Goal: Task Accomplishment & Management: Manage account settings

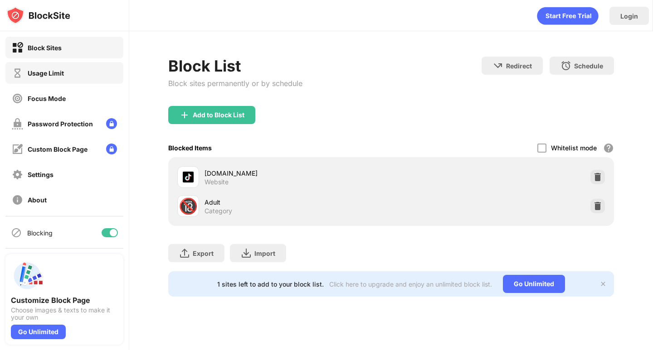
drag, startPoint x: 64, startPoint y: 80, endPoint x: 133, endPoint y: 73, distance: 69.2
click at [133, 73] on div "Block Sites Usage Limit Focus Mode Password Protection Custom Block Page Settin…" at bounding box center [326, 175] width 653 height 350
click at [595, 174] on img at bounding box center [597, 177] width 9 height 9
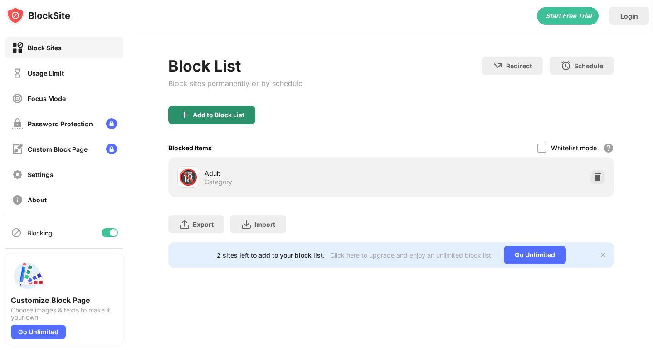
click at [191, 108] on div "Add to Block List" at bounding box center [211, 115] width 87 height 18
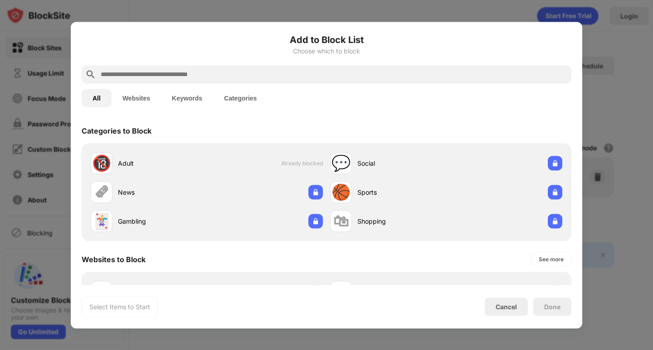
click at [345, 81] on div at bounding box center [326, 74] width 489 height 18
click at [344, 77] on input "text" at bounding box center [334, 74] width 468 height 11
click at [208, 68] on div at bounding box center [326, 74] width 489 height 18
click at [210, 77] on input "text" at bounding box center [334, 74] width 468 height 11
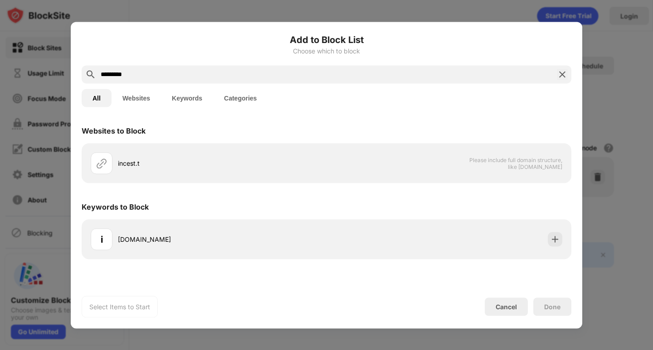
type input "*********"
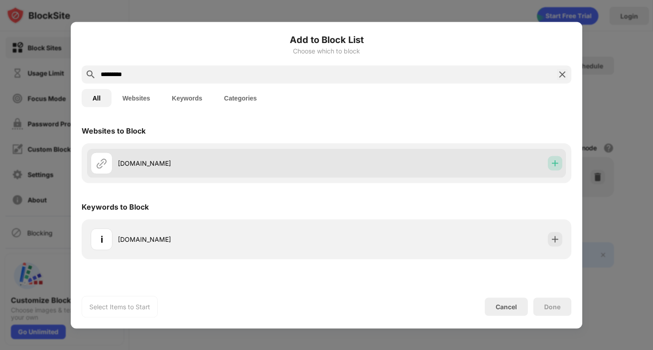
click at [552, 162] on img at bounding box center [554, 163] width 9 height 9
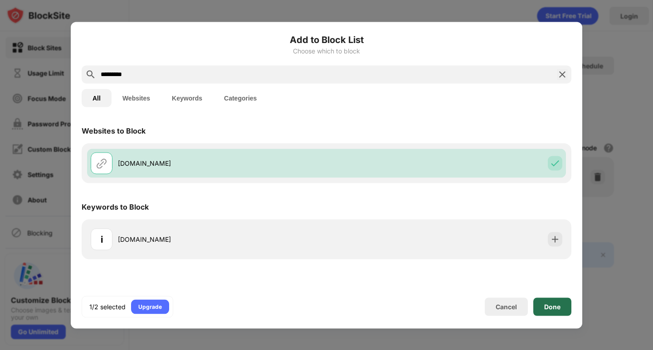
click at [552, 300] on div "Done" at bounding box center [552, 307] width 38 height 18
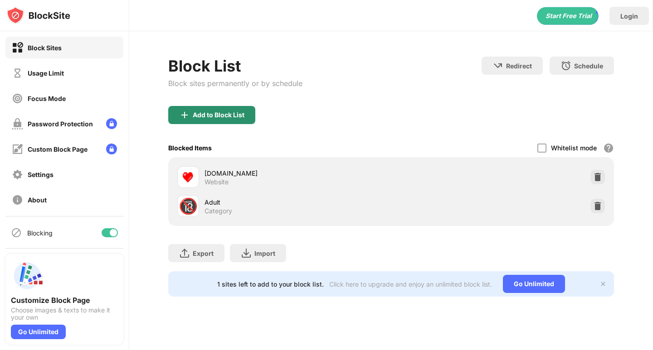
click at [222, 122] on div "Add to Block List" at bounding box center [211, 115] width 87 height 18
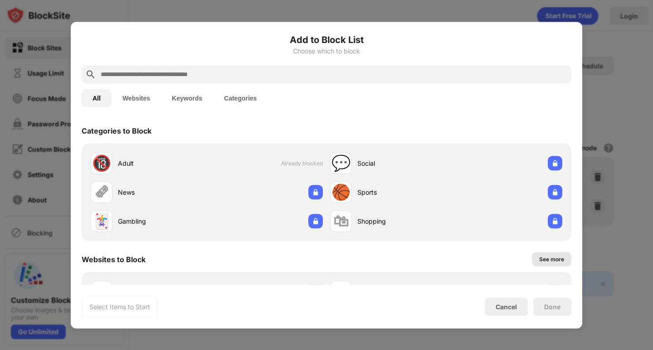
click at [544, 264] on div "See more" at bounding box center [551, 259] width 39 height 15
click at [548, 260] on div "See less" at bounding box center [552, 259] width 22 height 9
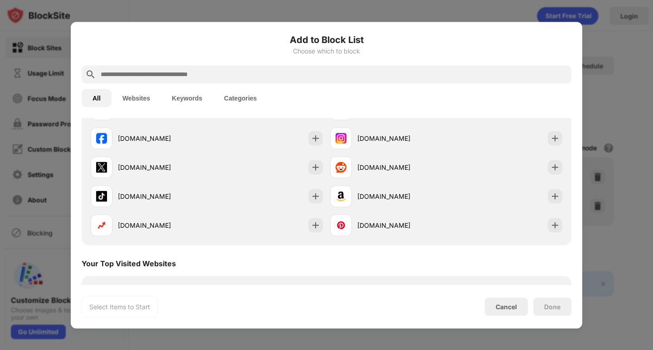
scroll to position [181, 0]
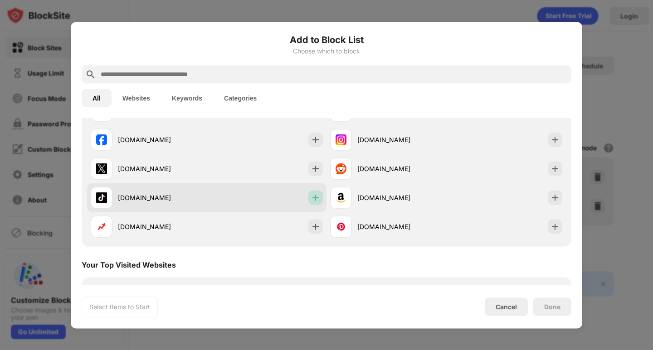
click at [311, 198] on img at bounding box center [315, 197] width 9 height 9
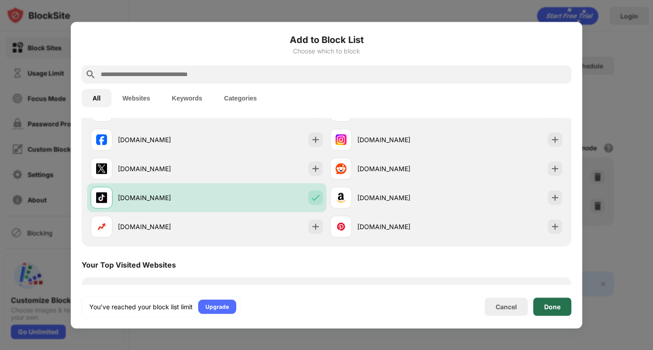
click at [560, 312] on div "Done" at bounding box center [552, 307] width 38 height 18
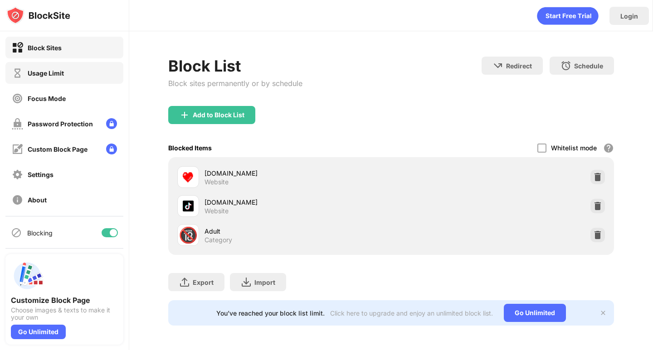
click at [41, 72] on div "Usage Limit" at bounding box center [46, 73] width 36 height 8
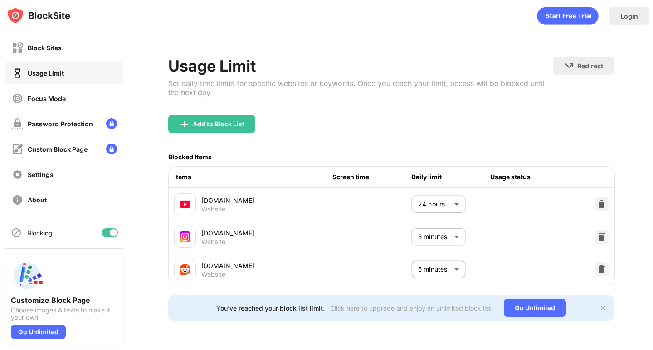
click at [454, 268] on body "Block Sites Usage Limit Focus Mode Password Protection Custom Block Page Settin…" at bounding box center [326, 175] width 653 height 350
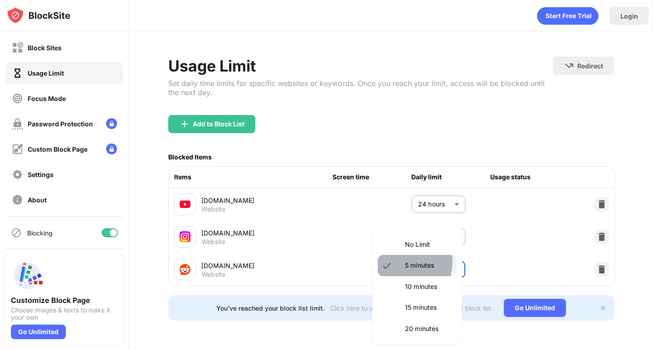
click at [396, 261] on div at bounding box center [389, 266] width 16 height 11
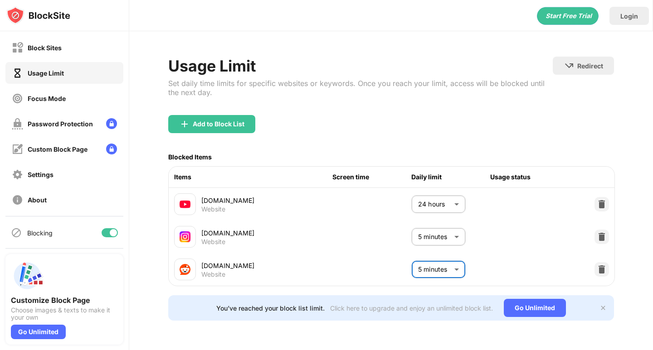
click at [432, 231] on body "Block Sites Usage Limit Focus Mode Password Protection Custom Block Page Settin…" at bounding box center [326, 175] width 653 height 350
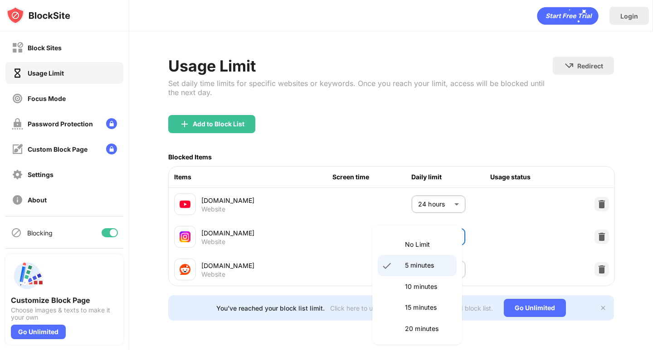
click at [426, 136] on div at bounding box center [326, 175] width 653 height 350
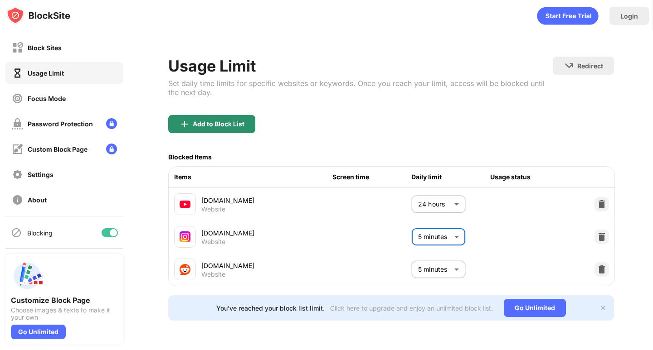
click at [224, 124] on div "Add to Block List" at bounding box center [219, 124] width 52 height 7
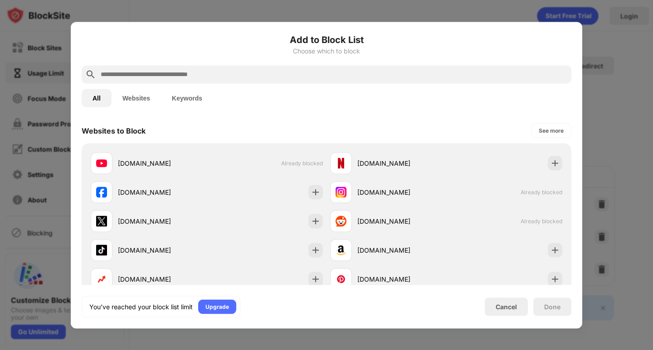
drag, startPoint x: 580, startPoint y: 105, endPoint x: 584, endPoint y: 126, distance: 21.6
click at [584, 350] on div "Add to Block List Choose which to block All Websites Keywords Websites to Block…" at bounding box center [326, 350] width 653 height 0
click at [571, 124] on div "Websites to Block See more [DOMAIN_NAME] Already blocked [DOMAIN_NAME] [DOMAIN_…" at bounding box center [326, 201] width 511 height 167
click at [599, 126] on div at bounding box center [326, 175] width 653 height 350
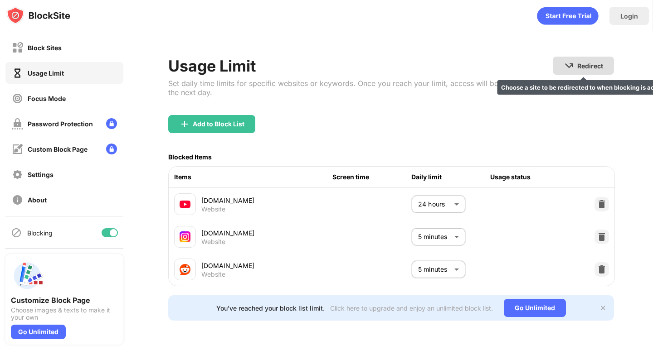
click at [563, 68] on img at bounding box center [568, 65] width 11 height 11
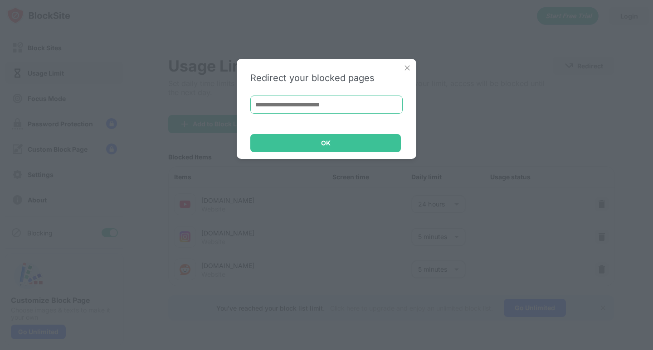
click at [287, 99] on input at bounding box center [326, 105] width 152 height 18
click at [408, 64] on img at bounding box center [406, 67] width 9 height 9
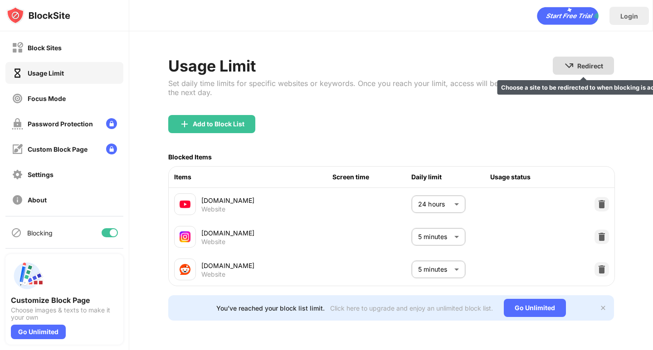
click at [565, 66] on img at bounding box center [568, 65] width 11 height 11
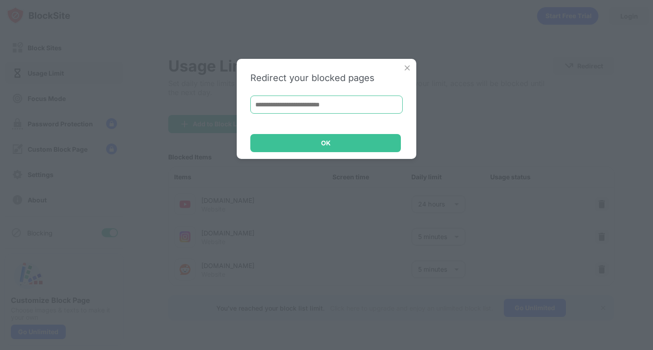
click at [306, 99] on input at bounding box center [326, 105] width 152 height 18
click at [317, 350] on div "Redirect your blocked pages OK" at bounding box center [326, 175] width 653 height 350
drag, startPoint x: 317, startPoint y: 92, endPoint x: 314, endPoint y: 100, distance: 8.0
click at [316, 98] on div "Redirect your blocked pages OK" at bounding box center [326, 109] width 179 height 100
click at [314, 100] on input at bounding box center [326, 105] width 152 height 18
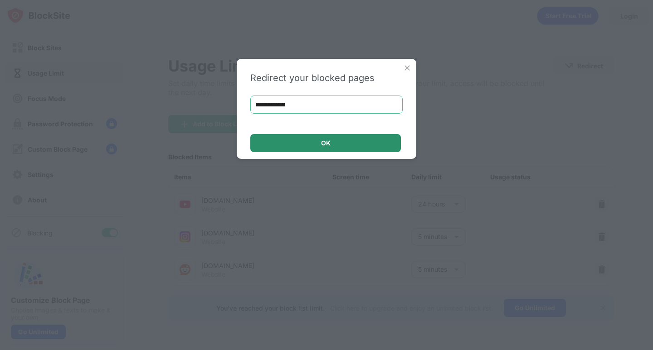
type input "**********"
click at [299, 136] on div "OK" at bounding box center [325, 143] width 150 height 18
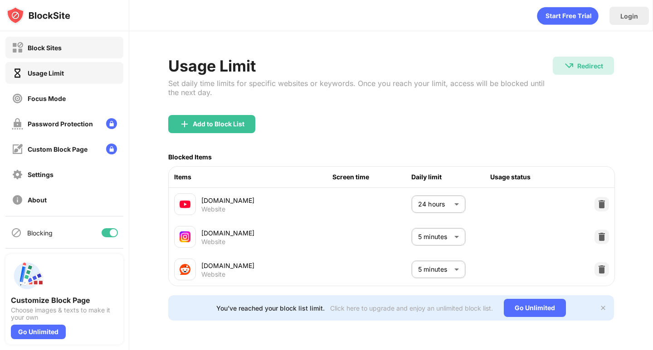
click at [71, 46] on div "Block Sites" at bounding box center [64, 48] width 118 height 22
